Goal: Complete application form

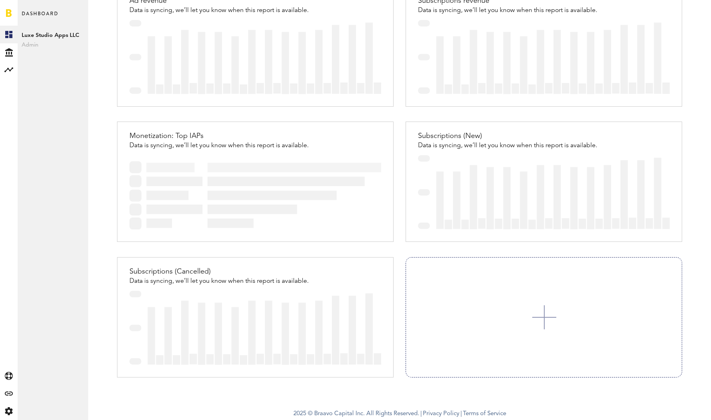
scroll to position [410, 0]
click at [506, 299] on link at bounding box center [543, 316] width 275 height 119
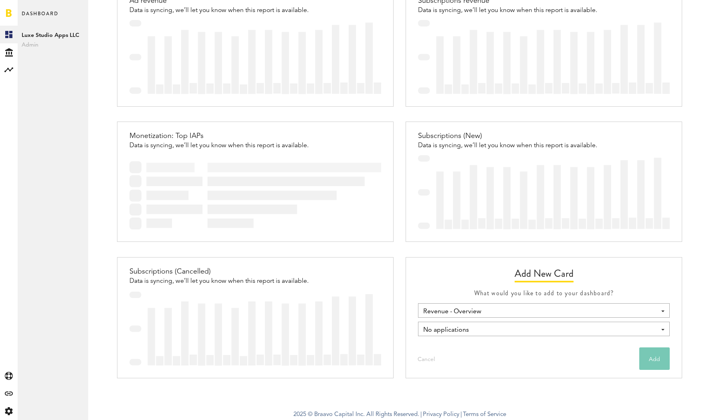
click at [429, 357] on button "Cancel" at bounding box center [426, 358] width 36 height 22
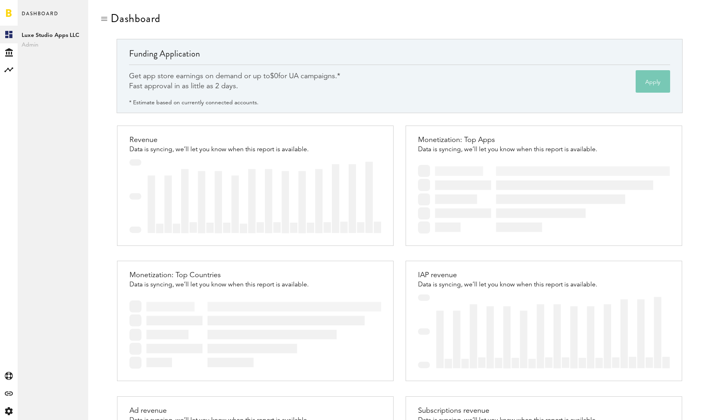
scroll to position [0, 0]
click at [27, 45] on span "Admin" at bounding box center [53, 45] width 63 height 10
click at [14, 49] on div "Created with Sketch." at bounding box center [9, 52] width 18 height 18
click at [39, 37] on link "Overview" at bounding box center [53, 35] width 71 height 18
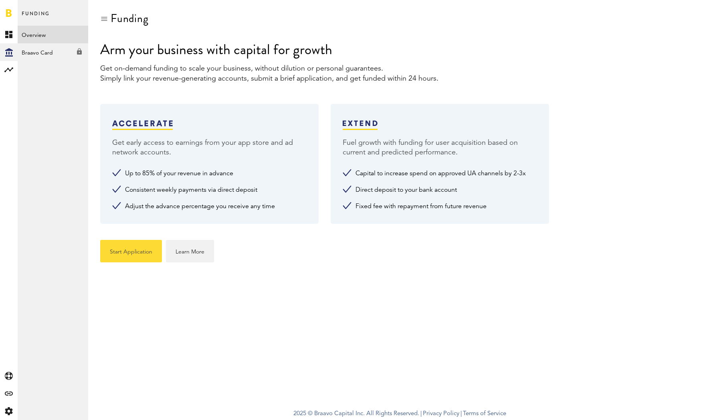
click at [134, 250] on button "Start Application" at bounding box center [131, 251] width 62 height 22
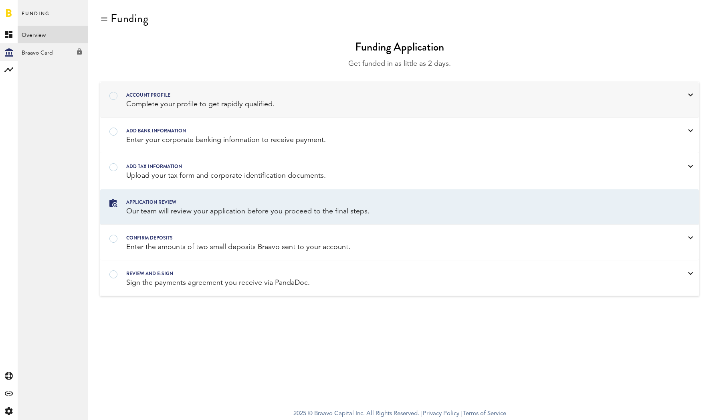
click at [166, 105] on div "Complete your profile to get rapidly qualified." at bounding box center [389, 104] width 526 height 10
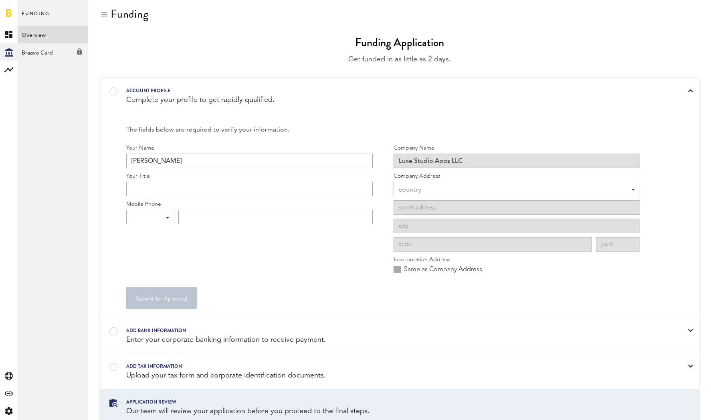
scroll to position [6, 0]
type input "Founder"
click at [157, 214] on div "-" at bounding box center [146, 217] width 30 height 14
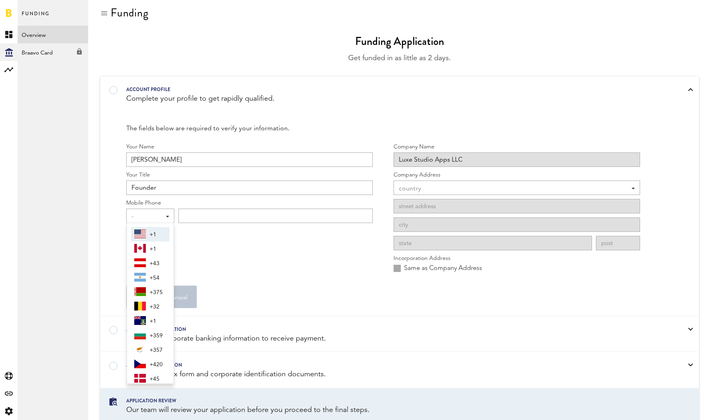
click at [155, 233] on span "+1" at bounding box center [157, 235] width 17 height 14
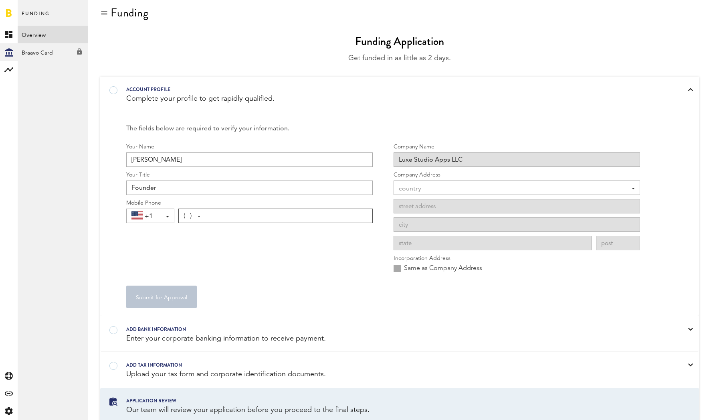
click at [206, 212] on input "( ) -" at bounding box center [275, 215] width 194 height 14
type input "[PHONE_NUMBER]"
click at [287, 259] on div "Your Name Brian Delaney Your Title Founder Mobile Phone +1 +1 +1 +43 +54 +375 +…" at bounding box center [249, 210] width 246 height 135
click at [364, 212] on button "Verify" at bounding box center [359, 216] width 18 height 10
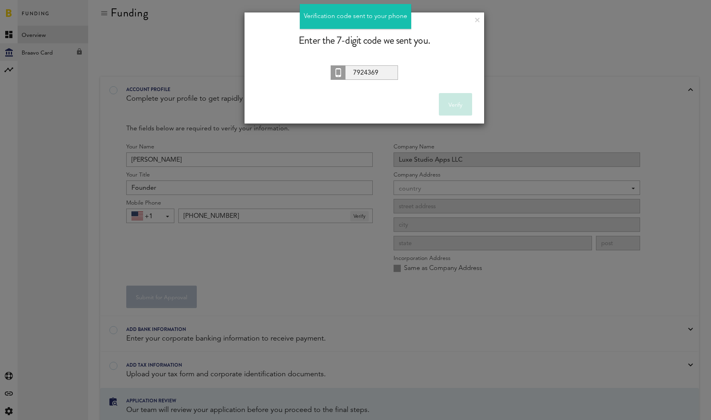
type input "7924369"
click at [455, 104] on button "Verify" at bounding box center [455, 104] width 33 height 22
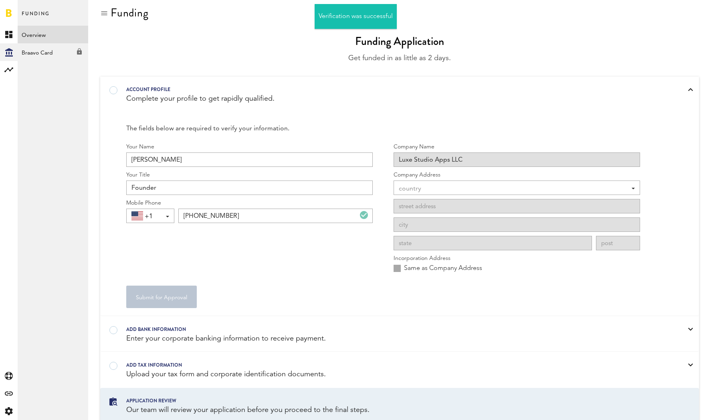
click at [421, 186] on div "country" at bounding box center [513, 189] width 228 height 14
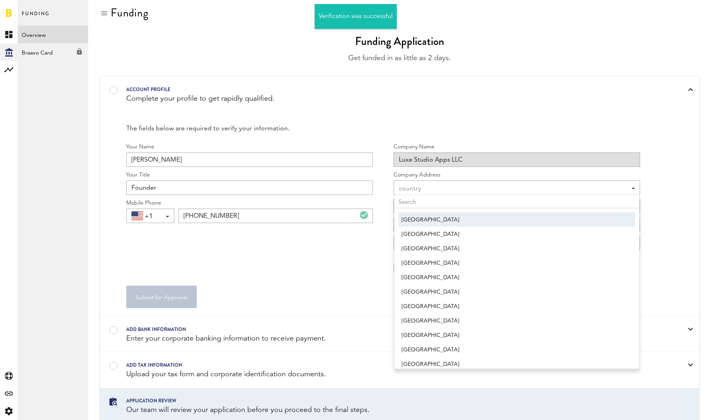
click at [428, 215] on span "[GEOGRAPHIC_DATA]" at bounding box center [517, 220] width 230 height 14
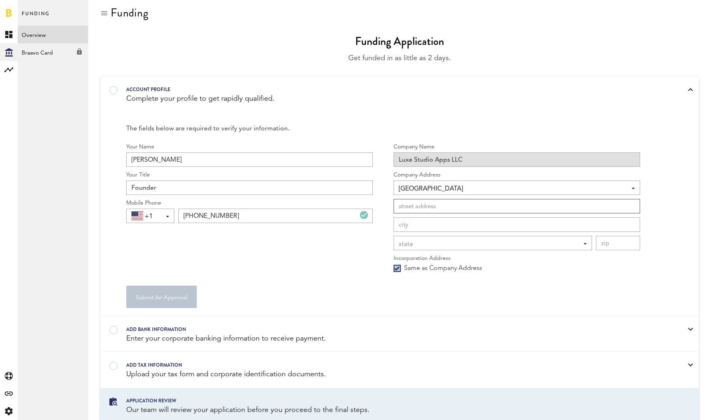
click at [631, 207] on input at bounding box center [517, 206] width 246 height 14
type input "[STREET_ADDRESS]"
type input "Cheyenne"
type input "82001"
click at [474, 243] on div "state" at bounding box center [489, 244] width 180 height 14
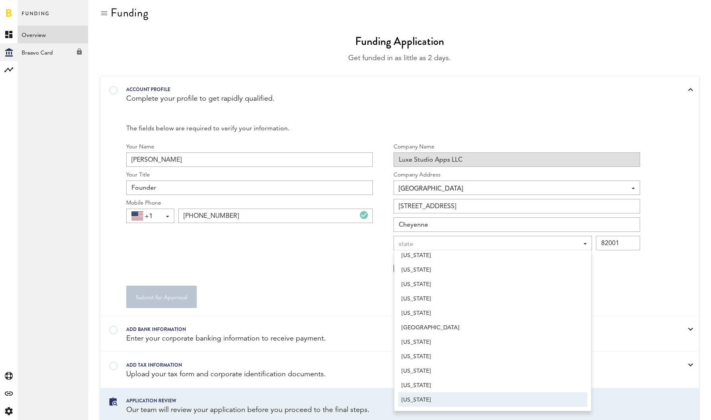
scroll to position [699, 0]
click at [441, 399] on span "[US_STATE]" at bounding box center [493, 400] width 182 height 14
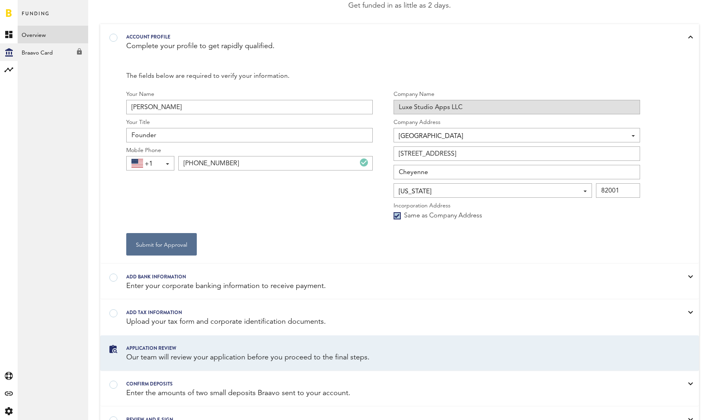
scroll to position [61, 0]
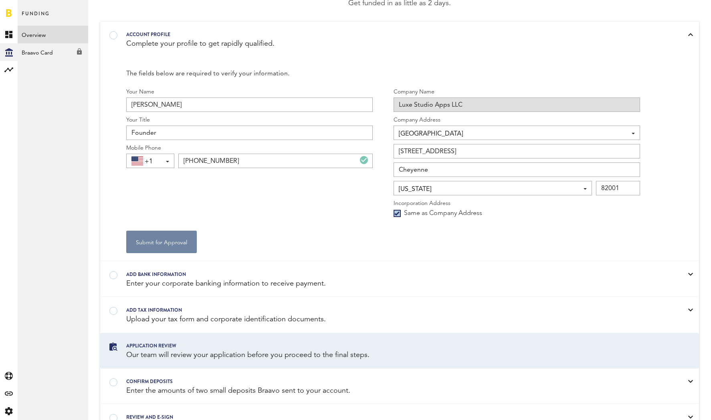
click at [178, 243] on button "Submit for Approval" at bounding box center [161, 241] width 71 height 22
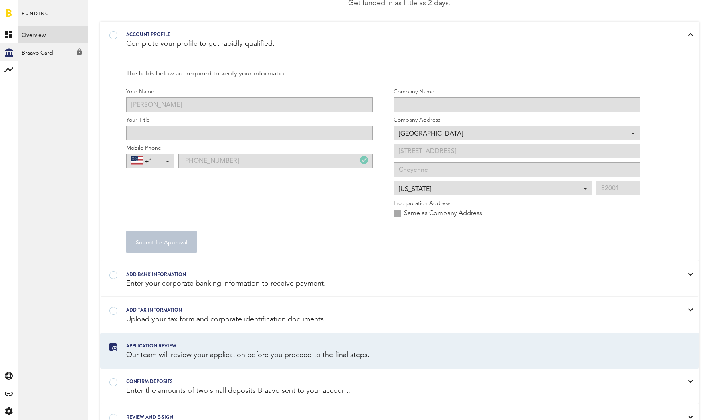
type input "Founder"
type input "Luxe Studio Apps LLC"
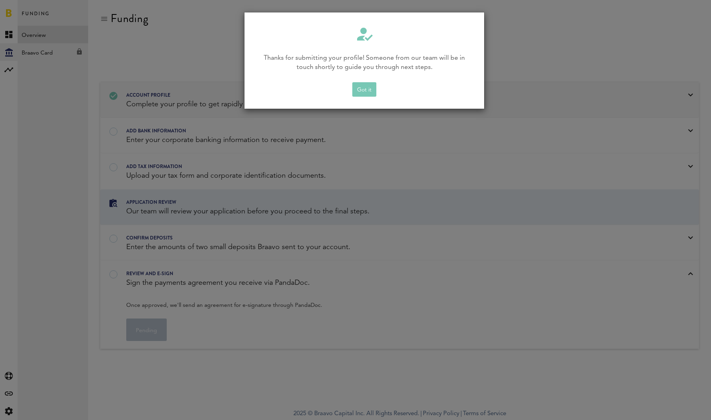
scroll to position [0, 0]
click at [366, 93] on button "Got it" at bounding box center [364, 89] width 24 height 14
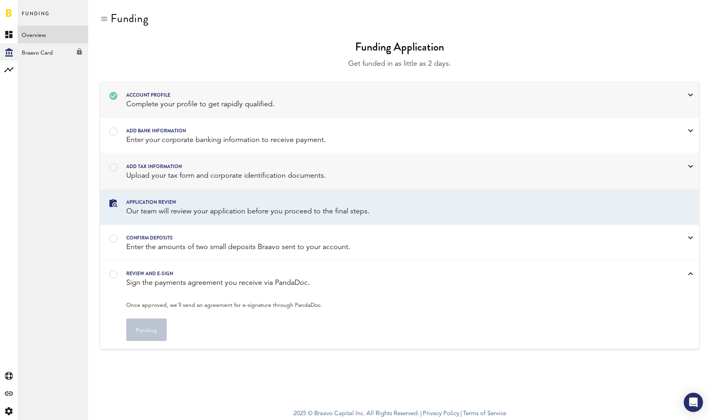
click at [223, 177] on div "Upload your tax form and corporate identification documents." at bounding box center [389, 176] width 526 height 10
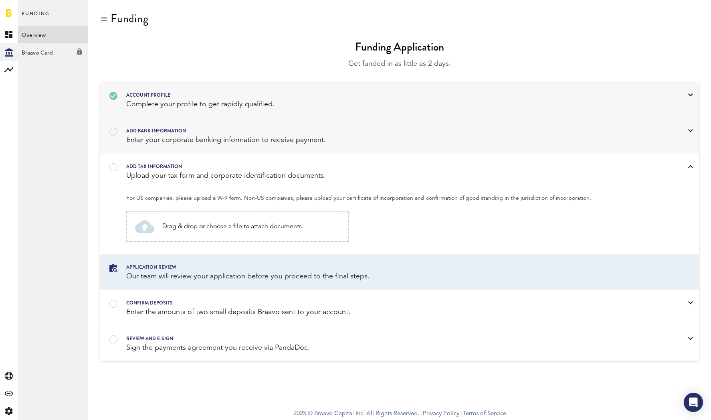
click at [171, 139] on div "Enter your corporate banking information to receive payment." at bounding box center [389, 140] width 526 height 10
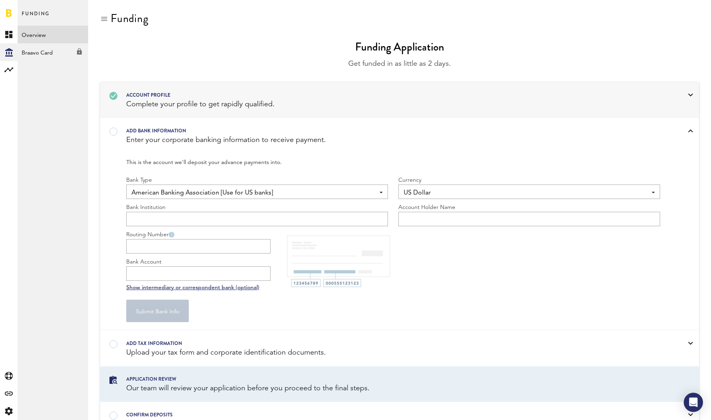
click at [211, 192] on span "American Banking Association [Use for US banks]" at bounding box center [252, 193] width 243 height 14
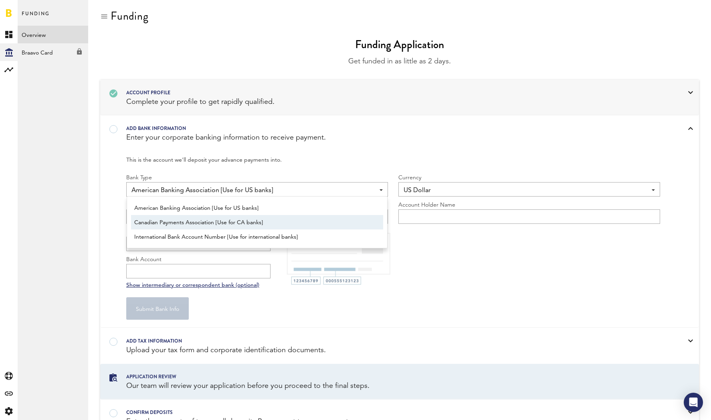
scroll to position [3, 0]
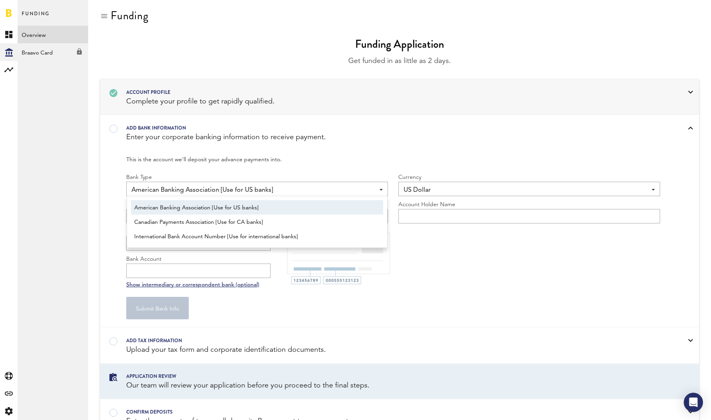
click at [214, 204] on span "American Banking Association [Use for US banks]" at bounding box center [257, 208] width 246 height 14
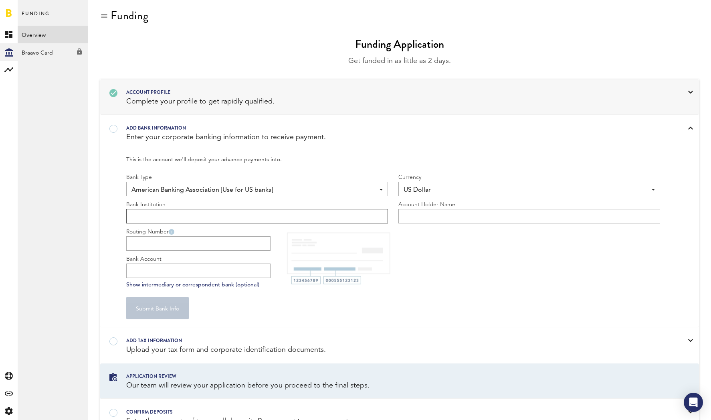
click at [195, 217] on input "text" at bounding box center [257, 216] width 262 height 14
click at [437, 215] on input "text" at bounding box center [529, 216] width 262 height 14
type input "Luxe Studio Apps LLC"
click at [177, 250] on input "Routing Number" at bounding box center [198, 243] width 144 height 14
paste input "091311229"
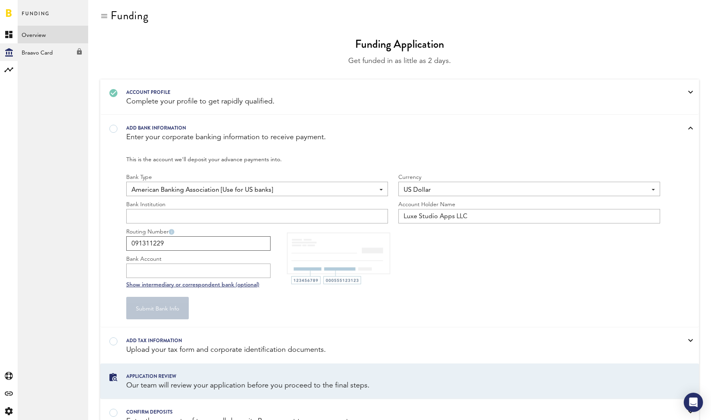
type input "091311229"
click at [177, 266] on input "Bank Account" at bounding box center [198, 270] width 144 height 14
paste input "202318940393"
type input "202318940393"
click at [178, 214] on input "text" at bounding box center [257, 216] width 262 height 14
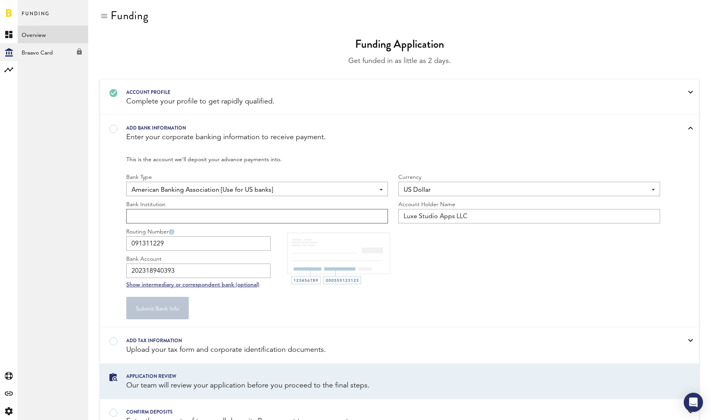
paste input "Choice Financial Group"
type input "Choice Financial Group"
click at [468, 285] on div "Show intermediary or correspondent bank (optional)" at bounding box center [393, 285] width 534 height 7
click at [165, 312] on button "Submit Bank Info" at bounding box center [157, 308] width 63 height 22
type input "********0393"
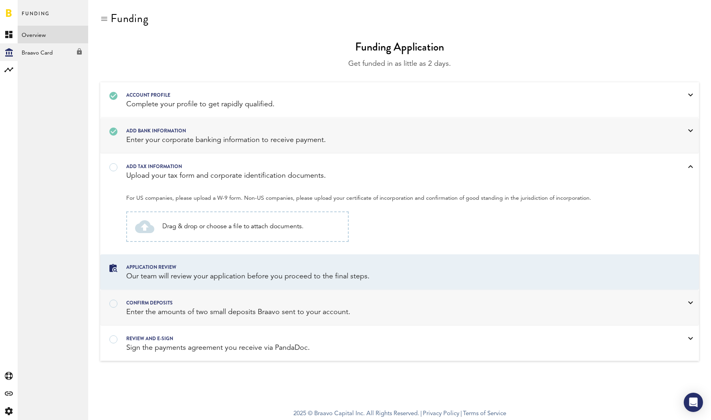
scroll to position [0, 0]
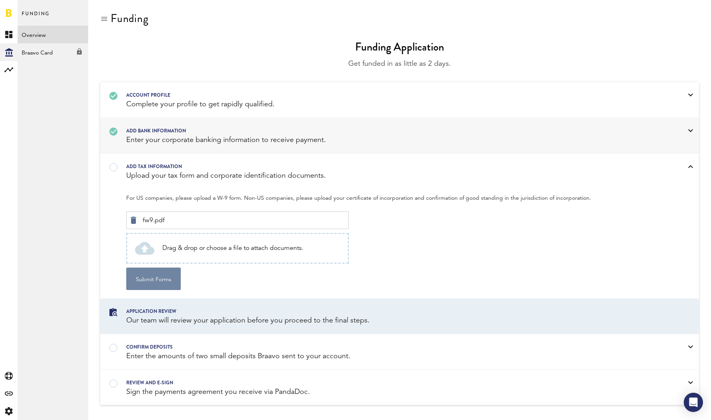
click at [161, 277] on button "Submit Forms" at bounding box center [153, 278] width 55 height 22
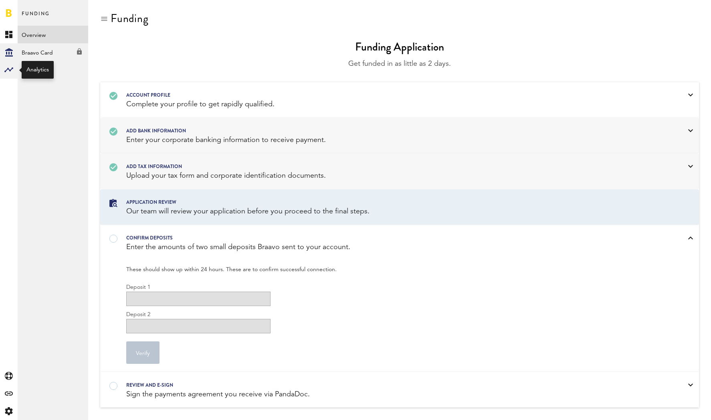
click at [10, 71] on icon at bounding box center [8, 69] width 9 height 5
click at [53, 35] on link "Monetization" at bounding box center [53, 35] width 71 height 18
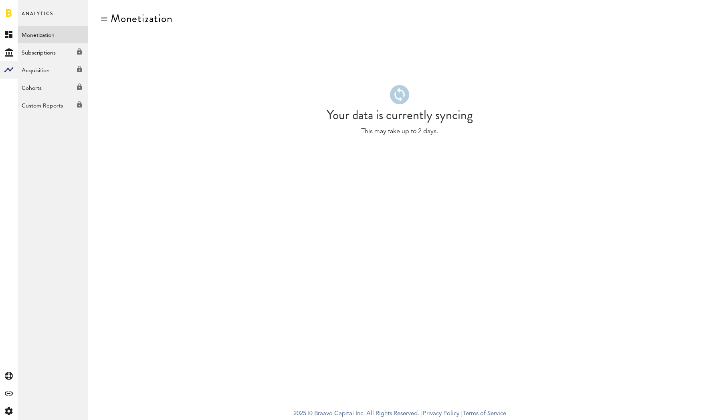
click at [42, 55] on div "Subscriptions Created with Sketch." at bounding box center [53, 50] width 71 height 14
click at [8, 28] on link "Created with Sketch." at bounding box center [9, 35] width 18 height 18
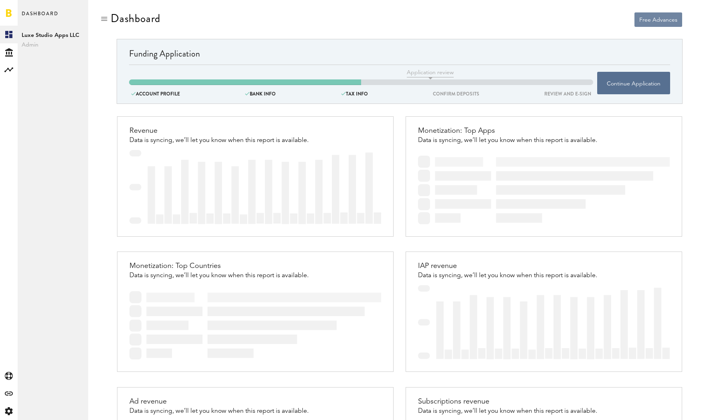
click at [653, 19] on button "Free Advances" at bounding box center [658, 19] width 48 height 14
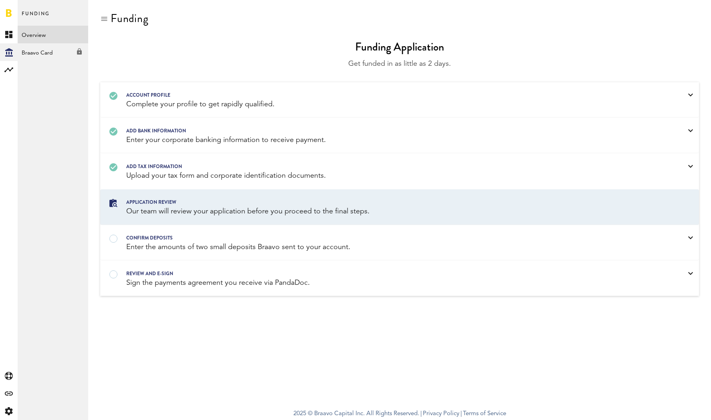
click at [10, 10] on link at bounding box center [9, 13] width 6 height 8
